Goal: Understand process/instructions: Learn how to perform a task or action

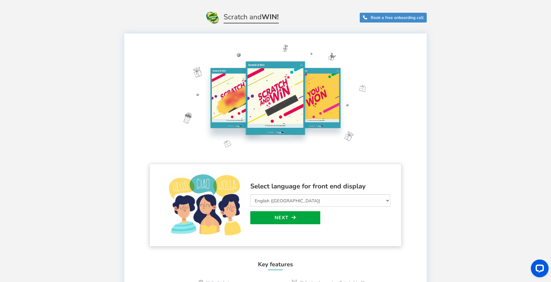
click at [171, 18] on h1 "Scratch and WIN! Book a free onboarding call" at bounding box center [275, 12] width 326 height 25
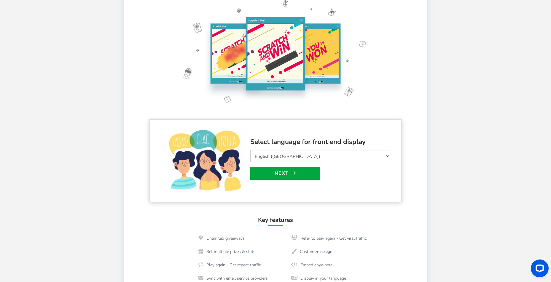
scroll to position [47, 0]
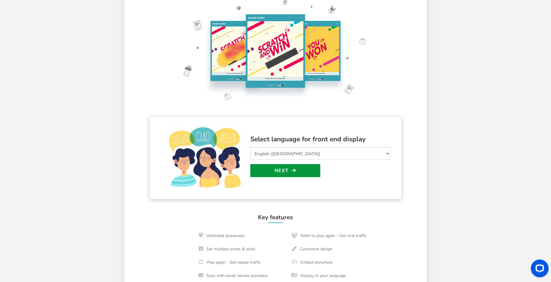
click at [281, 170] on link "Next" at bounding box center [285, 170] width 70 height 13
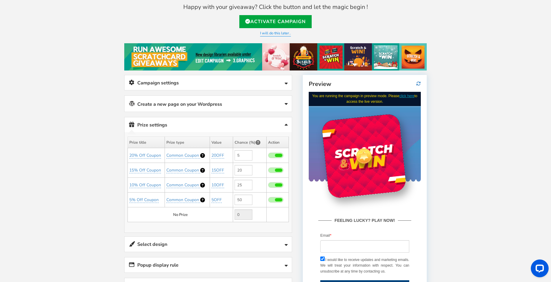
scroll to position [0, 0]
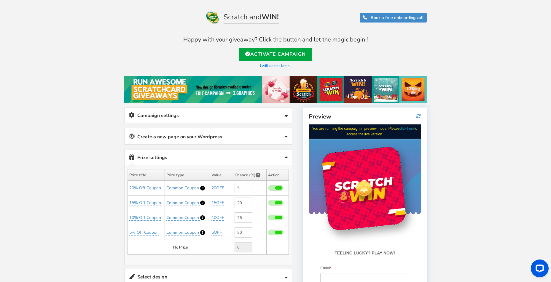
click at [258, 116] on link "Campaign settings" at bounding box center [208, 115] width 167 height 15
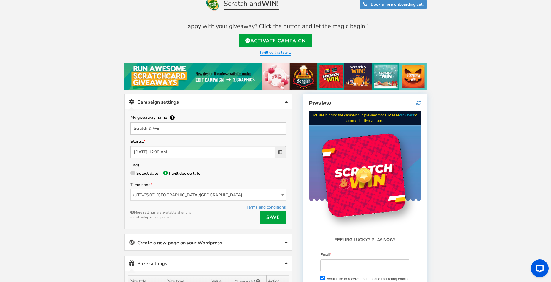
scroll to position [31, 0]
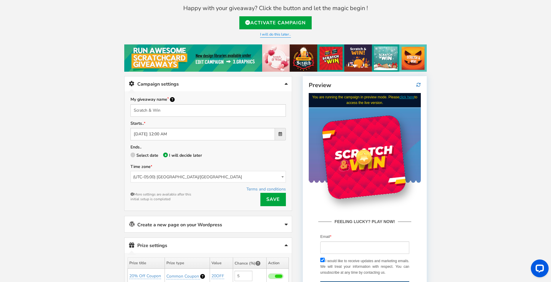
click at [254, 85] on link "Campaign settings" at bounding box center [208, 84] width 167 height 15
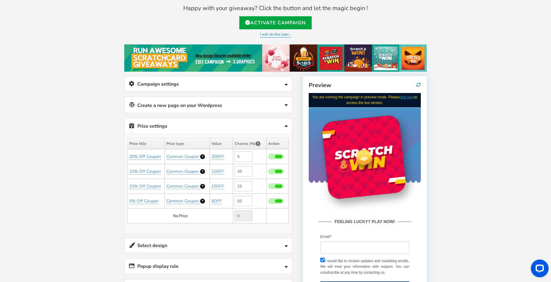
scroll to position [63, 0]
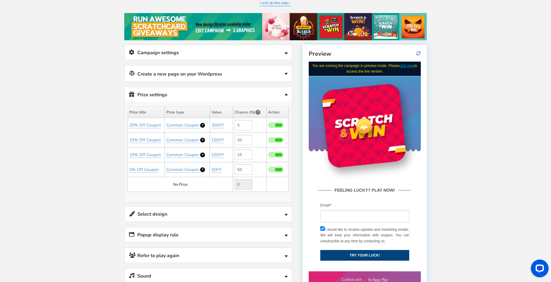
click at [279, 73] on link "Create a new page on your Wordpress" at bounding box center [208, 74] width 167 height 16
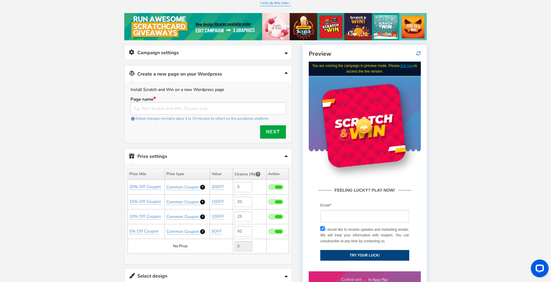
click at [280, 72] on link "Create a new page on your Wordpress" at bounding box center [208, 74] width 167 height 16
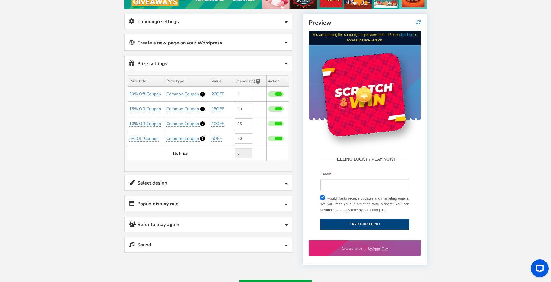
scroll to position [94, 0]
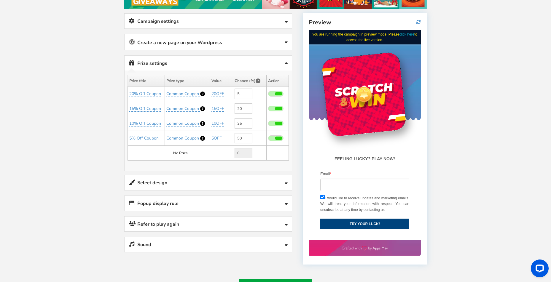
click at [103, 94] on div "Welcome to Scratch and WIN! Select language for front end display Select Langua…" at bounding box center [275, 142] width 551 height 424
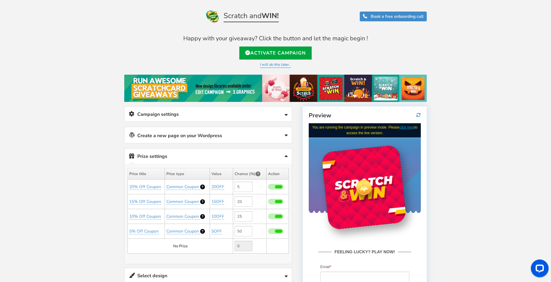
scroll to position [0, 0]
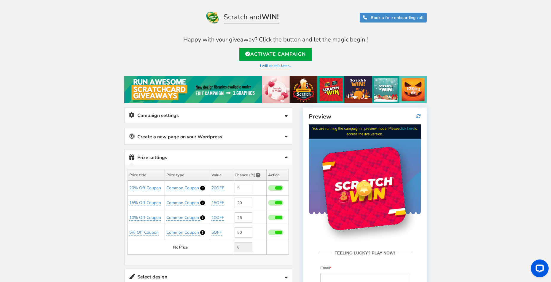
click at [234, 113] on link "Campaign settings" at bounding box center [208, 115] width 167 height 15
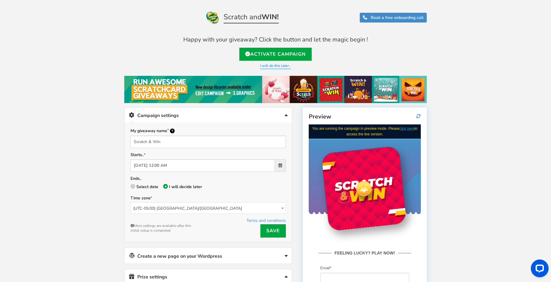
click at [234, 112] on link "Campaign settings" at bounding box center [208, 115] width 167 height 15
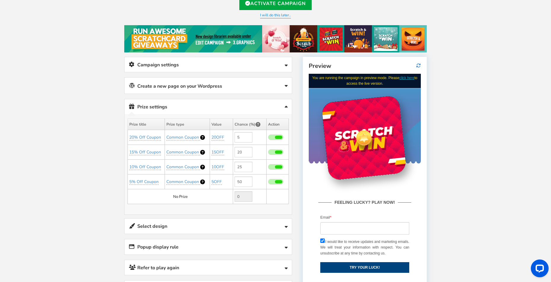
scroll to position [40, 0]
